Goal: Register for event/course

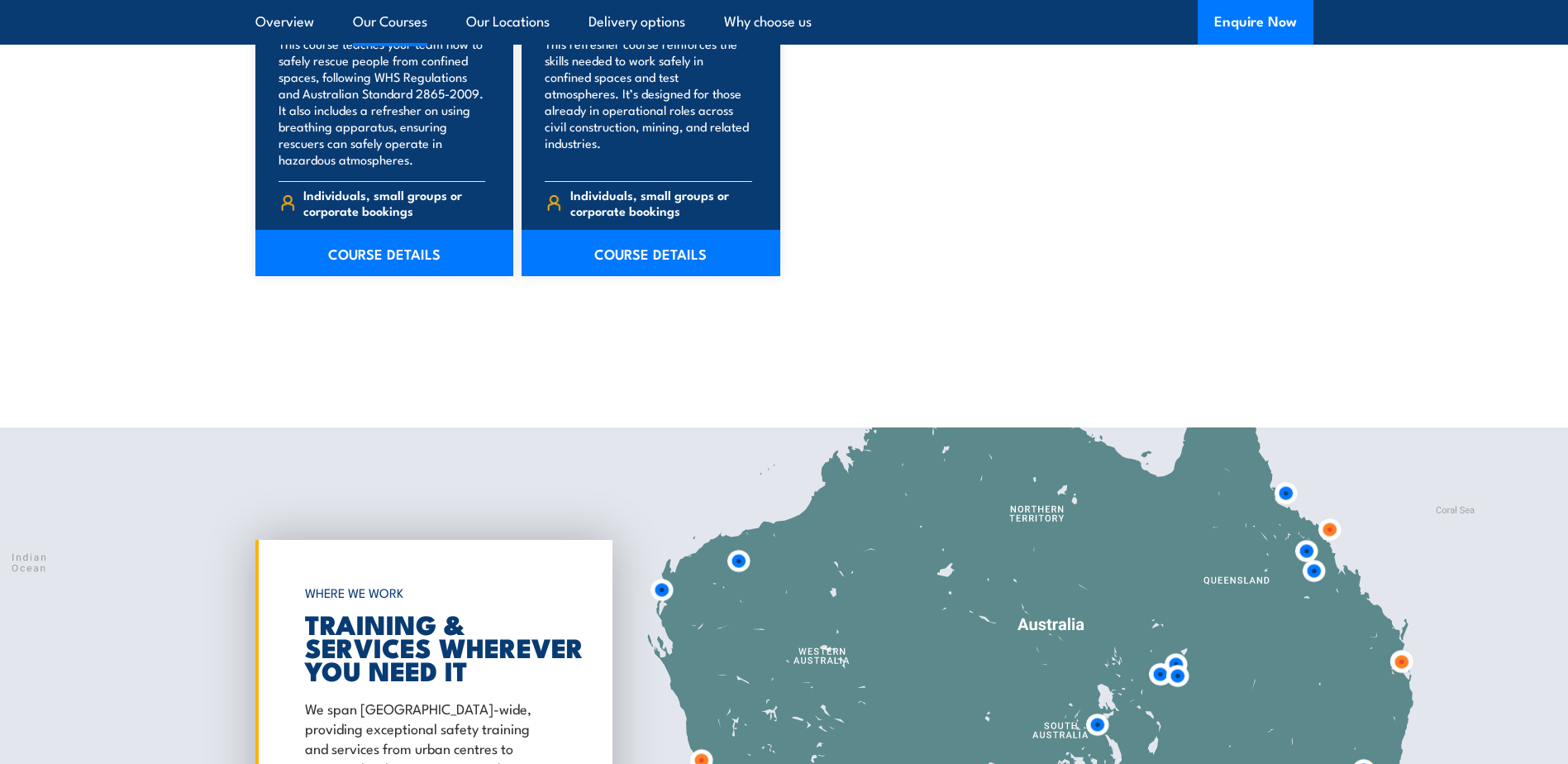
scroll to position [2233, 0]
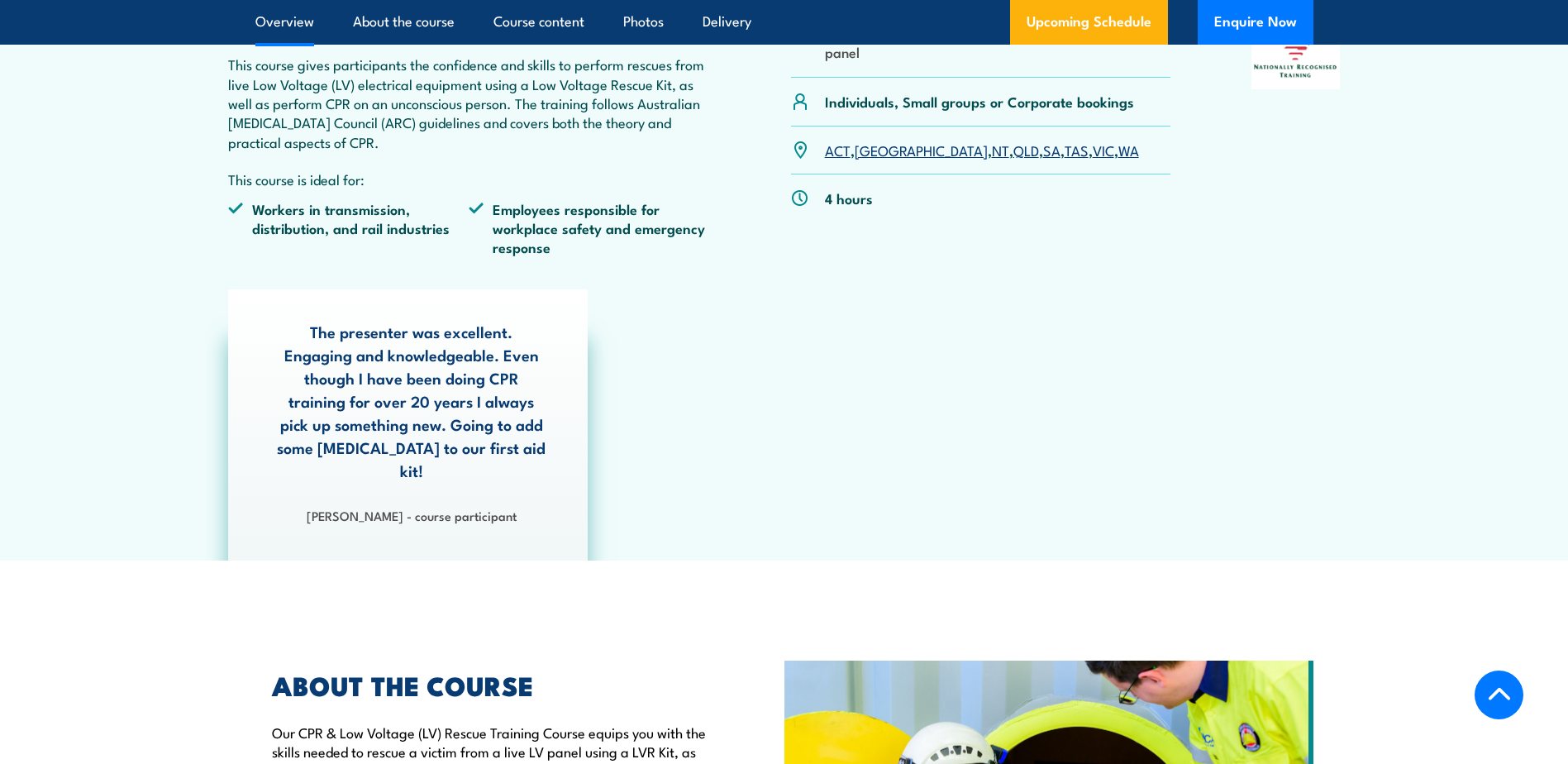
scroll to position [414, 0]
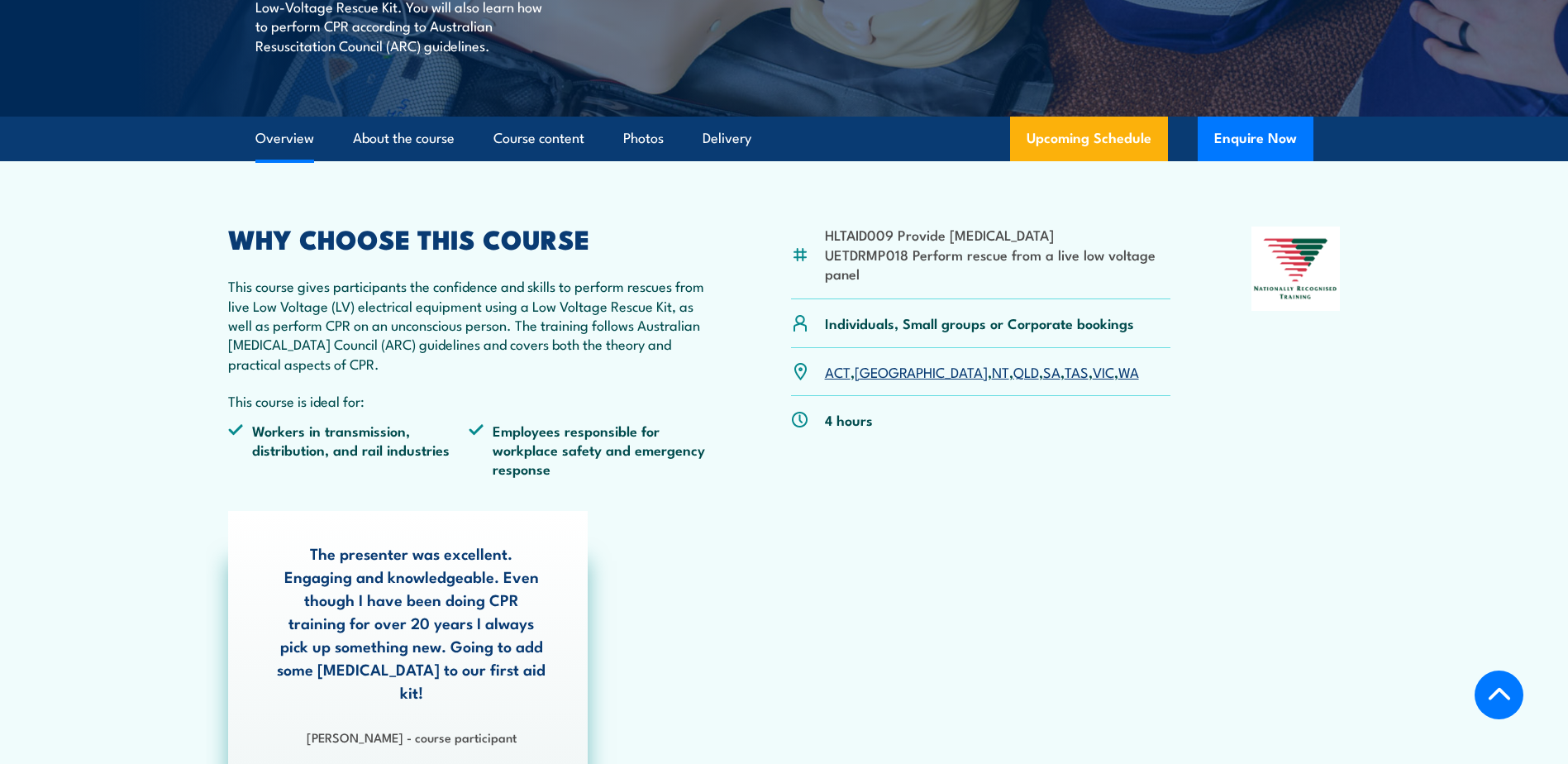
click at [1093, 371] on link "VIC" at bounding box center [1103, 371] width 21 height 20
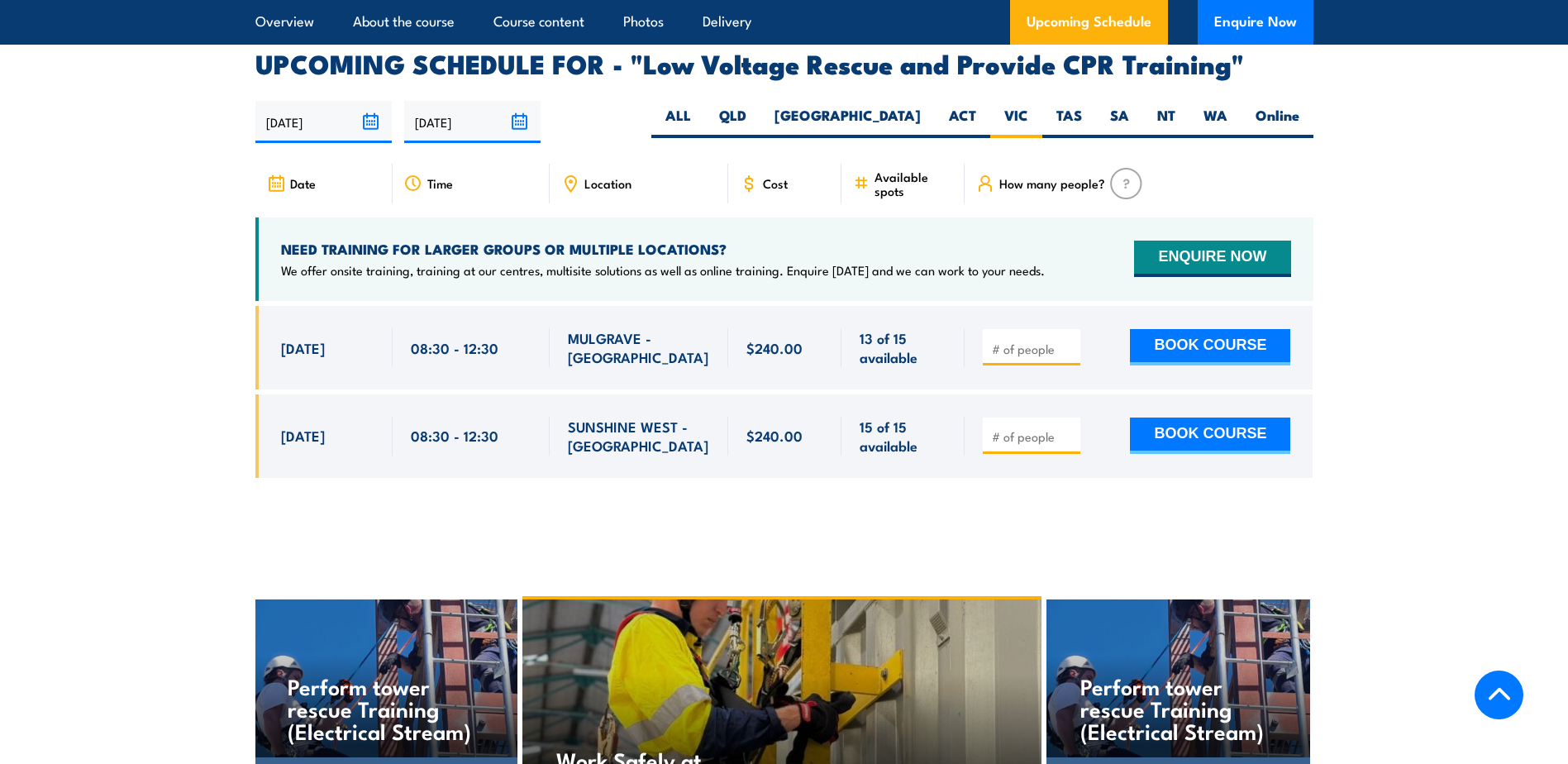
scroll to position [2866, 0]
